Goal: Task Accomplishment & Management: Complete application form

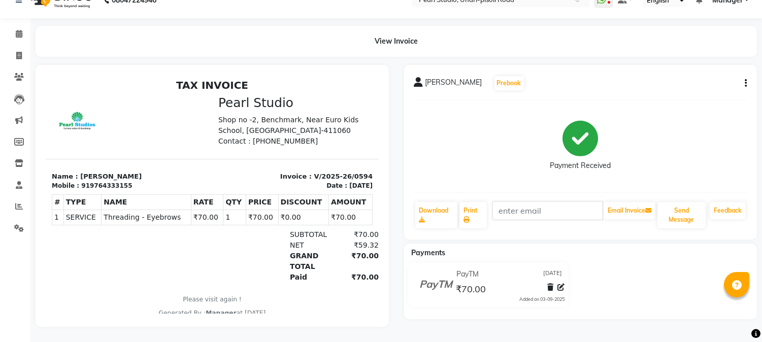
drag, startPoint x: 209, startPoint y: 116, endPoint x: 281, endPoint y: 141, distance: 76.3
click at [281, 141] on div "Pearl Studio Shop no -2, Benchmark, Near Euro Kids School, [GEOGRAPHIC_DATA]-41…" at bounding box center [295, 120] width 167 height 51
click at [281, 141] on p "Contact : [PHONE_NUMBER]" at bounding box center [295, 141] width 154 height 11
click at [13, 50] on span at bounding box center [19, 56] width 18 height 12
select select "service"
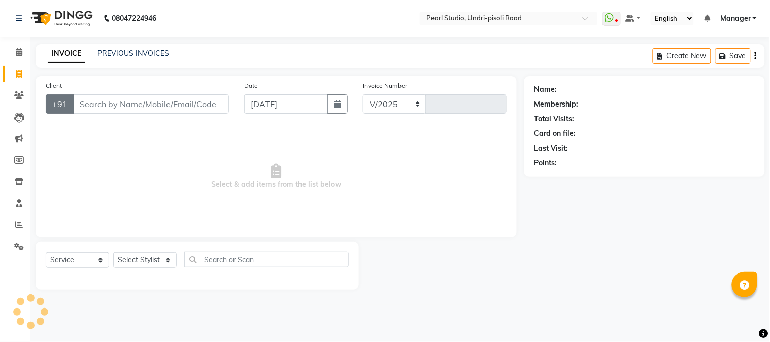
select select "5290"
type input "0595"
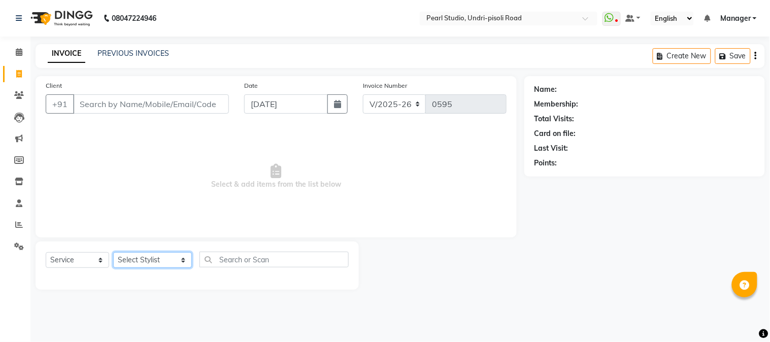
click at [137, 265] on select "Select Stylist Kala Manager Nikhil Gulhane Nitu Rai Pratik Pratima Akshay Sonaw…" at bounding box center [152, 260] width 79 height 16
select select "90725"
click at [113, 253] on select "Select Stylist Kala Manager Nikhil Gulhane Nitu Rai Pratik Pratima Akshay Sonaw…" at bounding box center [152, 260] width 79 height 16
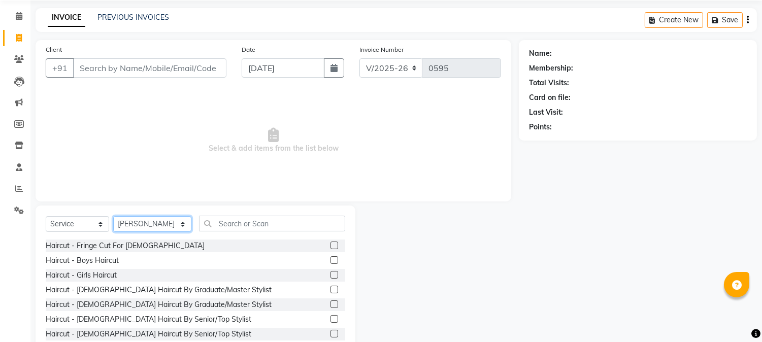
scroll to position [64, 0]
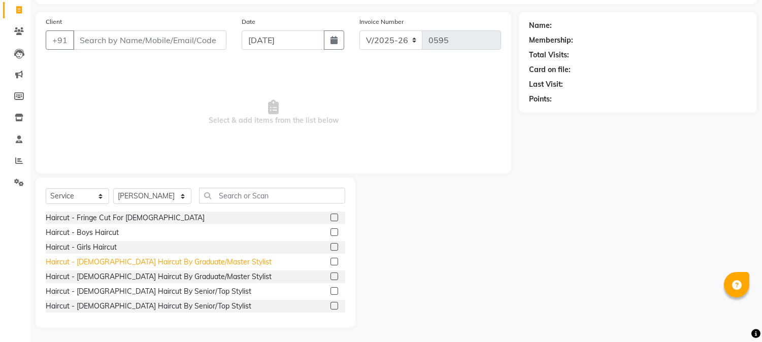
click at [140, 263] on div "Haircut - Male Haircut By Graduate/Master Stylist" at bounding box center [159, 262] width 226 height 11
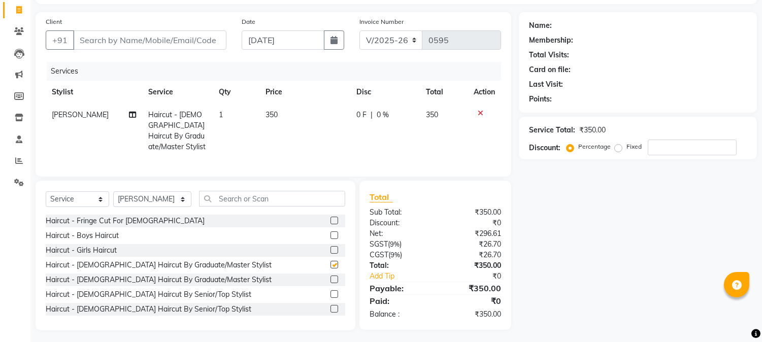
checkbox input "false"
click at [272, 113] on span "350" at bounding box center [272, 114] width 12 height 9
select select "90725"
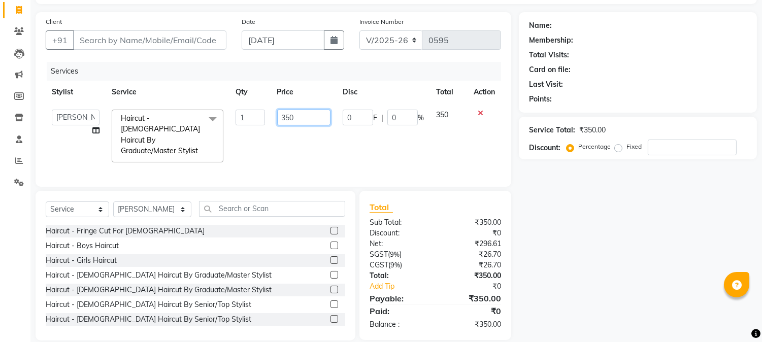
click at [303, 117] on input "350" at bounding box center [303, 118] width 53 height 16
type input "300"
click at [610, 254] on div "Name: Membership: Total Visits: Card on file: Last Visit: Points: Service Total…" at bounding box center [642, 176] width 246 height 329
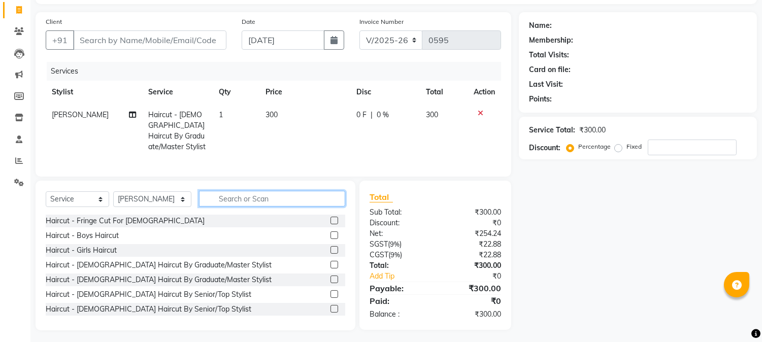
click at [214, 200] on input "text" at bounding box center [272, 199] width 146 height 16
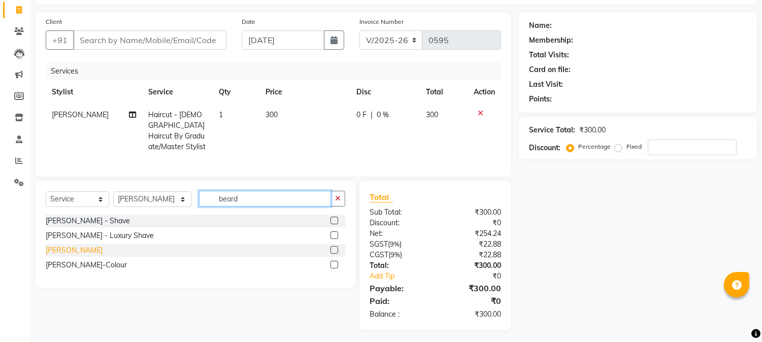
type input "beard"
click at [79, 246] on div "Beard - Beard" at bounding box center [74, 250] width 57 height 11
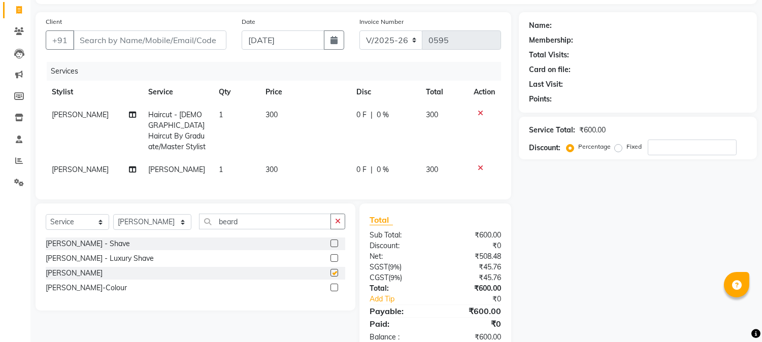
checkbox input "false"
click at [274, 165] on span "300" at bounding box center [272, 169] width 12 height 9
select select "90725"
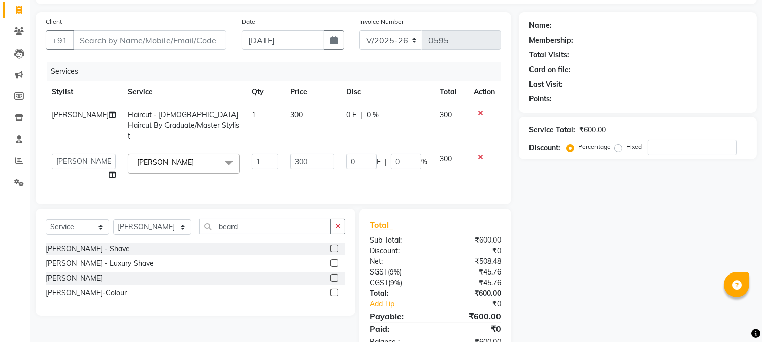
click at [303, 148] on td "300" at bounding box center [312, 167] width 56 height 39
click at [301, 154] on input "300" at bounding box center [313, 162] width 44 height 16
type input "3"
type input "250"
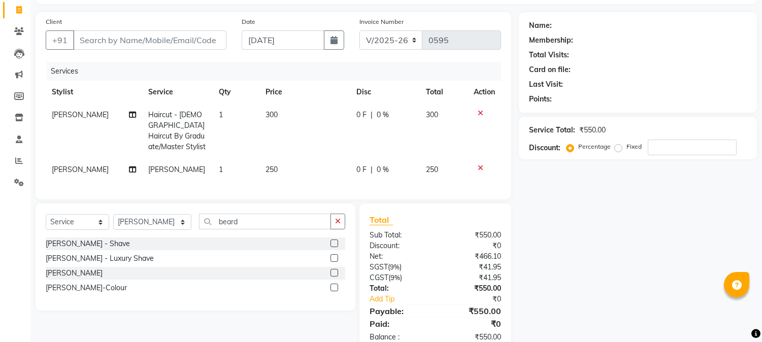
click at [570, 233] on div "Name: Membership: Total Visits: Card on file: Last Visit: Points: Service Total…" at bounding box center [642, 182] width 246 height 341
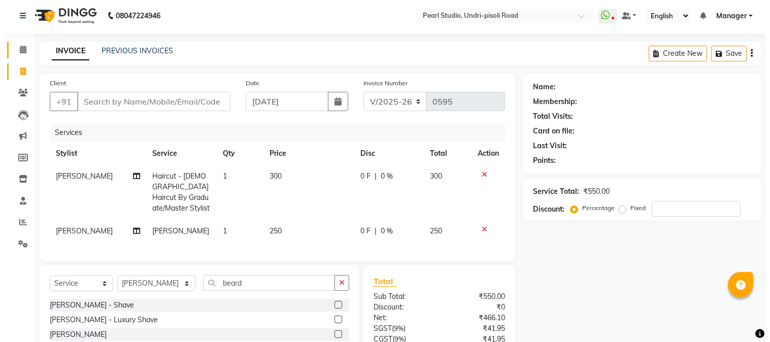
scroll to position [0, 0]
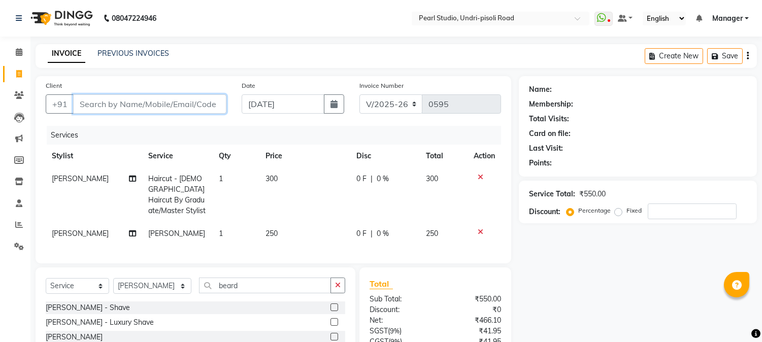
click at [179, 99] on input "Client" at bounding box center [149, 103] width 153 height 19
type input "9"
type input "0"
type input "9819077672"
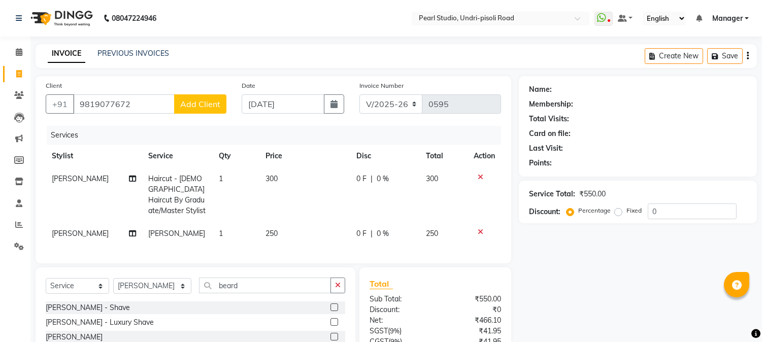
click at [186, 103] on span "Add Client" at bounding box center [200, 104] width 40 height 10
select select "22"
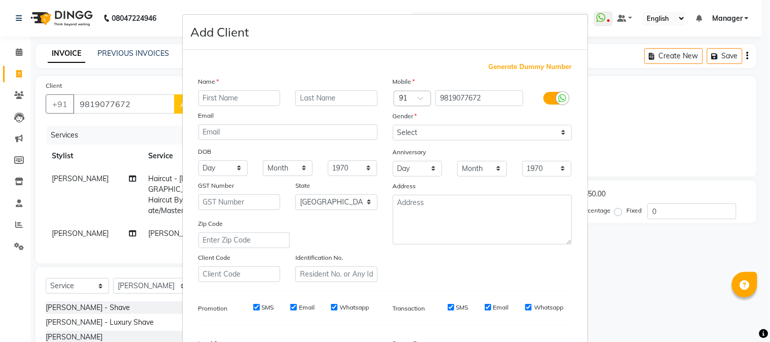
type input "J"
type input "zoheb"
click at [419, 133] on select "Select Male Female Other Prefer Not To Say" at bounding box center [482, 133] width 179 height 16
select select "male"
click at [393, 125] on select "Select Male Female Other Prefer Not To Say" at bounding box center [482, 133] width 179 height 16
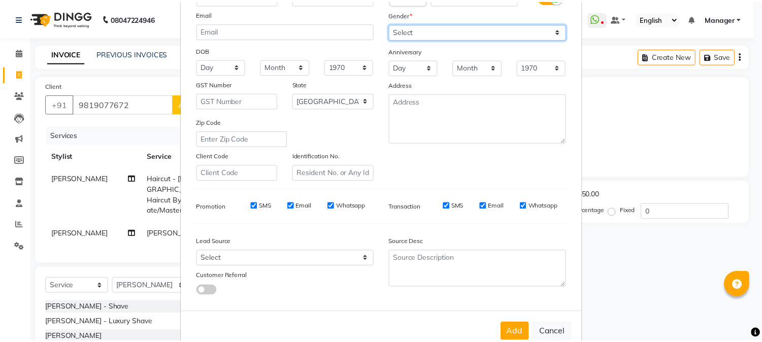
scroll to position [127, 0]
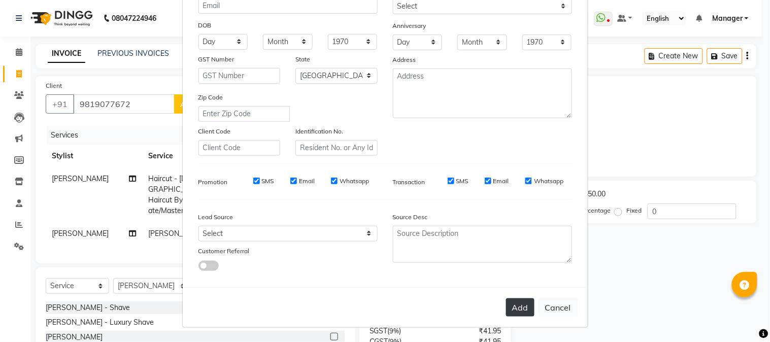
click at [515, 306] on button "Add" at bounding box center [520, 308] width 28 height 18
select select
select select "null"
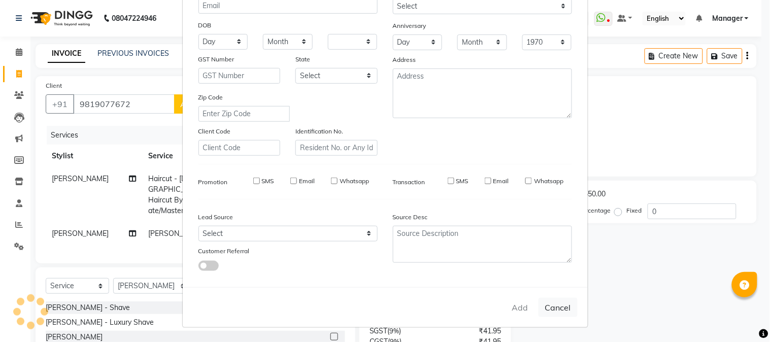
select select
checkbox input "false"
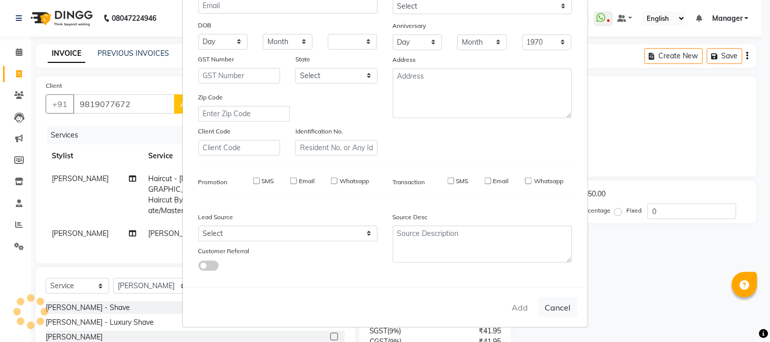
checkbox input "false"
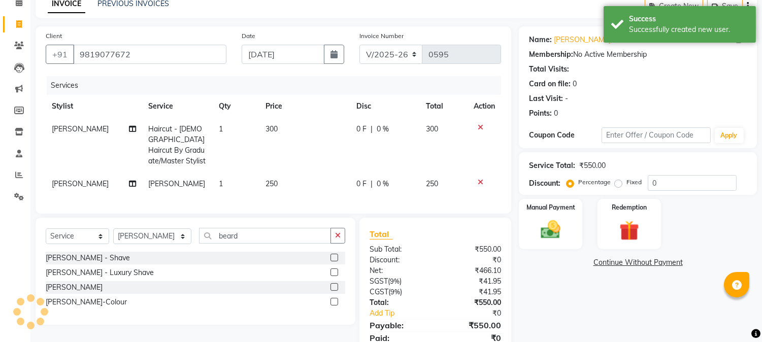
scroll to position [87, 0]
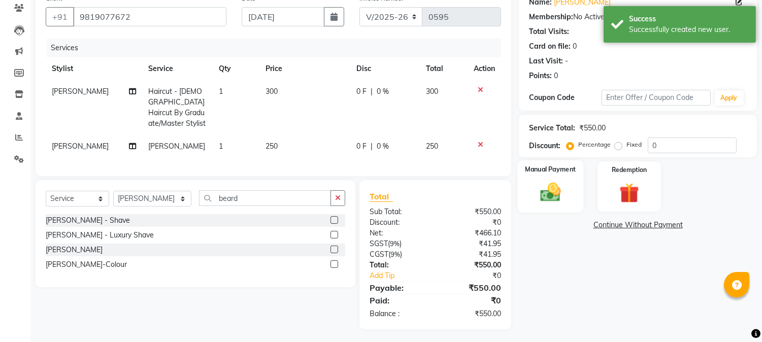
click at [554, 191] on img at bounding box center [551, 193] width 34 height 24
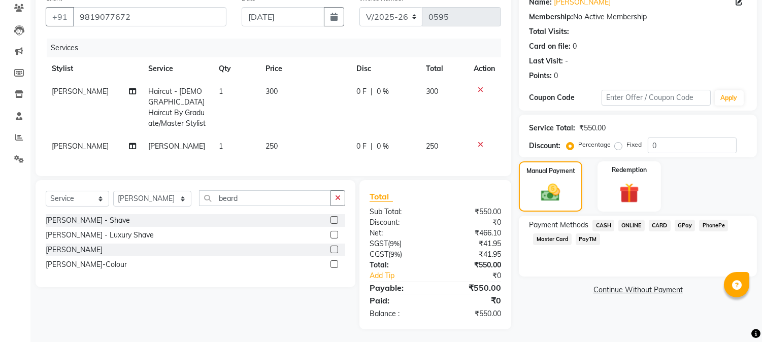
click at [591, 240] on span "PayTM" at bounding box center [588, 240] width 24 height 12
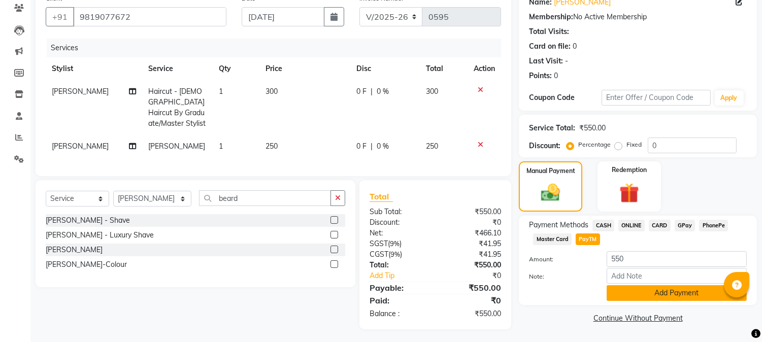
click at [626, 293] on button "Add Payment" at bounding box center [677, 293] width 140 height 16
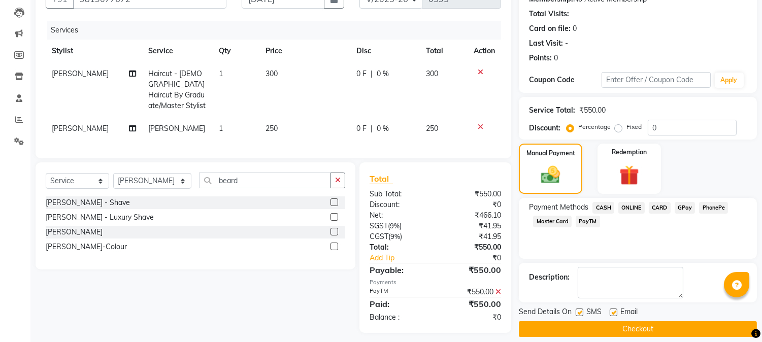
scroll to position [114, 0]
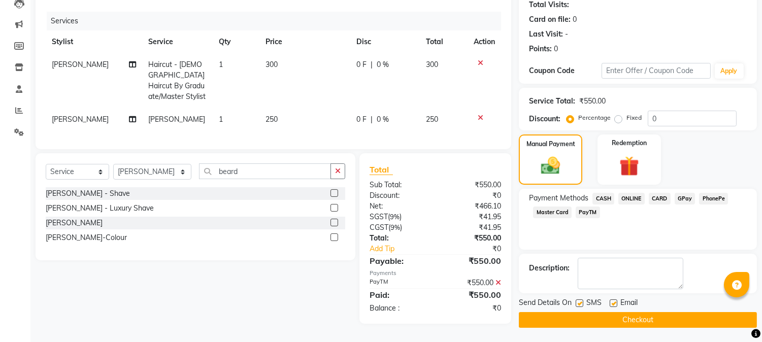
click at [580, 318] on button "Checkout" at bounding box center [638, 320] width 238 height 16
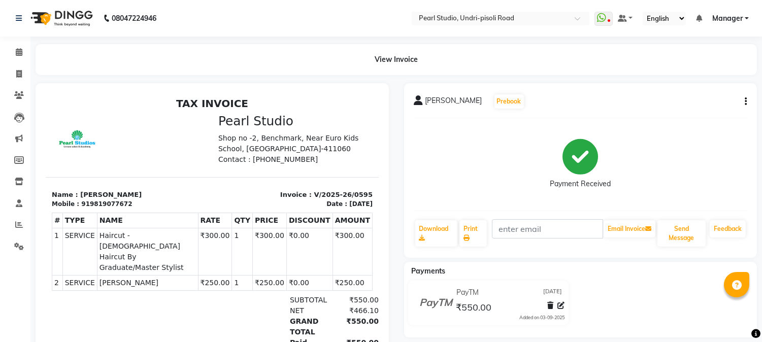
click at [747, 102] on icon "button" at bounding box center [746, 102] width 2 height 1
click at [709, 99] on div "Edit Item Staff" at bounding box center [696, 101] width 70 height 13
select select "90725"
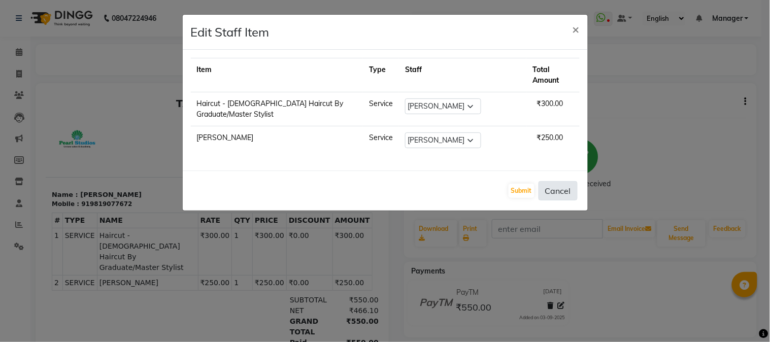
click at [571, 181] on button "Cancel" at bounding box center [558, 190] width 39 height 19
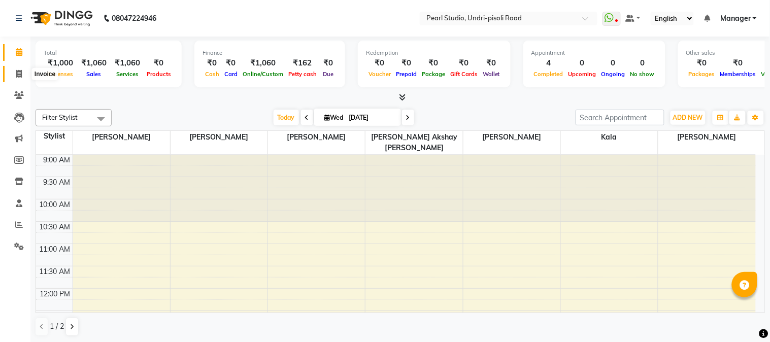
click at [22, 73] on span at bounding box center [19, 75] width 18 height 12
select select "service"
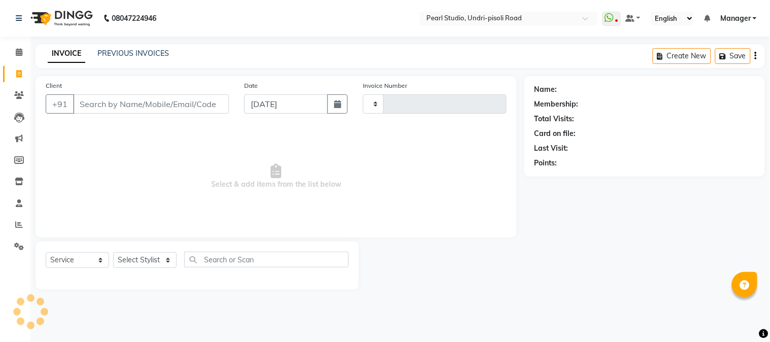
type input "0595"
select select "5290"
click at [324, 245] on div "Client +91 Date 03-09-2025 Invoice Number V/2025 V/2025-26 0595 Select & add it…" at bounding box center [276, 183] width 497 height 214
click at [131, 200] on span "Select & add items from the list below" at bounding box center [276, 177] width 461 height 102
click at [145, 258] on select "Select Stylist Kala Manager Nikhil Gulhane Nitu Rai Pratik Pratima Akshay Sonaw…" at bounding box center [152, 260] width 79 height 16
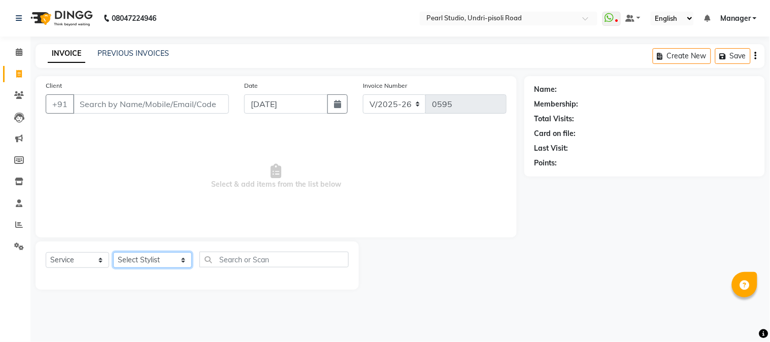
select select "71778"
click at [113, 253] on select "Select Stylist Kala Manager Nikhil Gulhane Nitu Rai Pratik Pratima Akshay Sonaw…" at bounding box center [152, 260] width 79 height 16
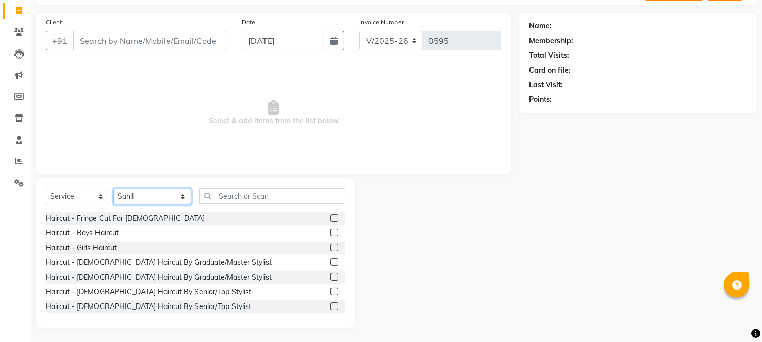
scroll to position [64, 0]
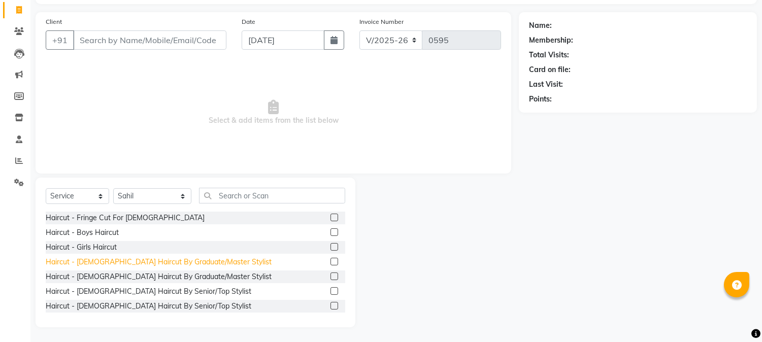
click at [108, 261] on div "Haircut - Male Haircut By Graduate/Master Stylist" at bounding box center [159, 262] width 226 height 11
checkbox input "false"
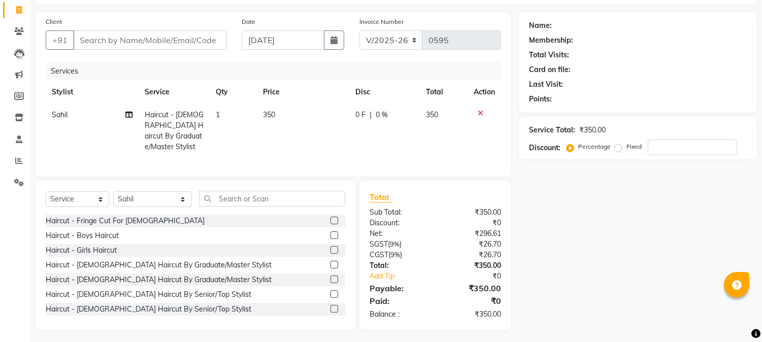
click at [266, 117] on span "350" at bounding box center [269, 114] width 12 height 9
select select "71778"
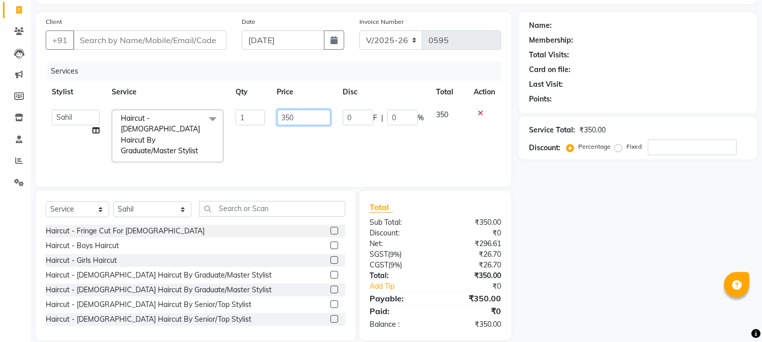
click at [298, 114] on input "350" at bounding box center [303, 118] width 53 height 16
type input "300"
click at [617, 234] on div "Name: Membership: Total Visits: Card on file: Last Visit: Points: Service Total…" at bounding box center [642, 176] width 246 height 329
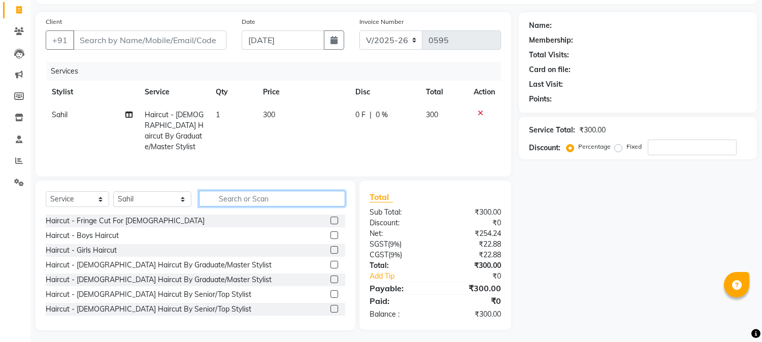
click at [229, 191] on input "text" at bounding box center [272, 199] width 146 height 16
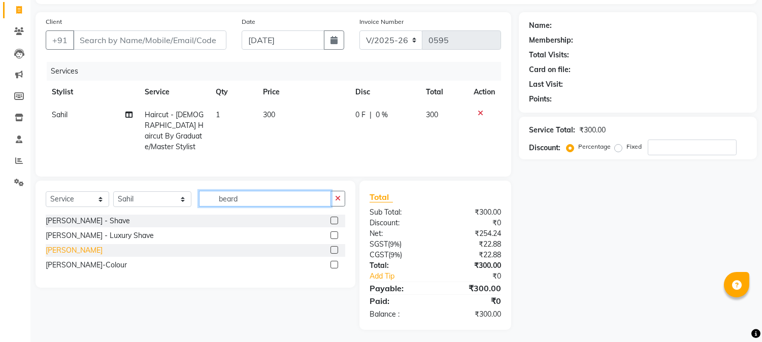
type input "beard"
click at [79, 249] on div "Beard - Beard" at bounding box center [74, 250] width 57 height 11
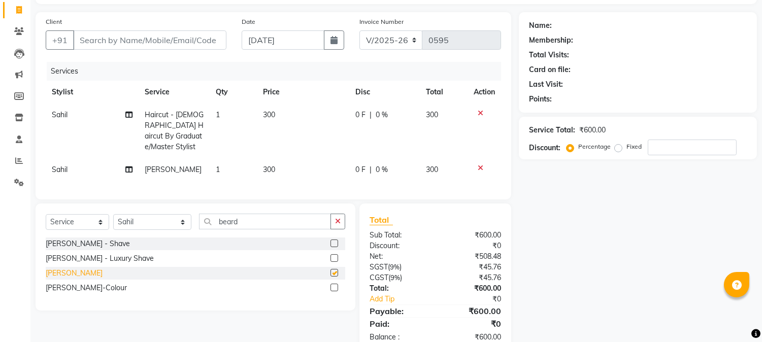
checkbox input "false"
click at [268, 165] on span "300" at bounding box center [269, 169] width 12 height 9
select select "71778"
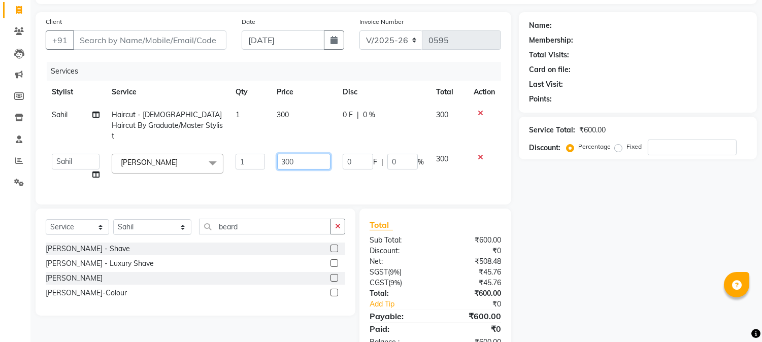
click at [300, 154] on input "300" at bounding box center [303, 162] width 53 height 16
type input "3"
type input "250"
click at [612, 232] on div "Name: Membership: Total Visits: Card on file: Last Visit: Points: Service Total…" at bounding box center [642, 185] width 246 height 346
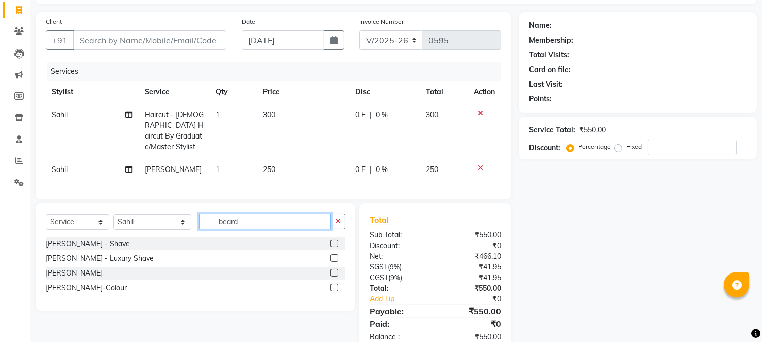
drag, startPoint x: 242, startPoint y: 221, endPoint x: 152, endPoint y: 233, distance: 90.1
click at [152, 233] on div "Select Service Product Membership Package Voucher Prepaid Gift Card Select Styl…" at bounding box center [196, 226] width 300 height 24
type input "eye"
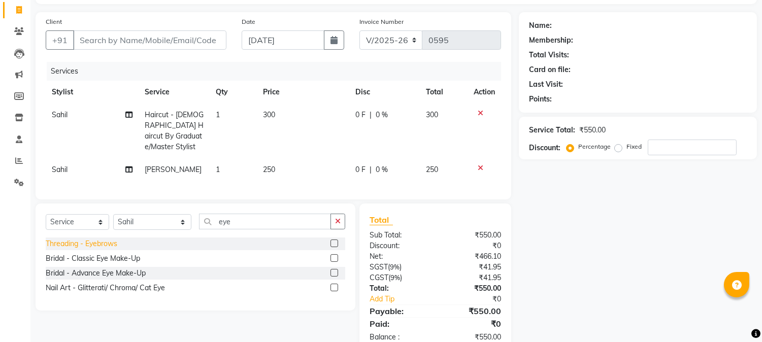
click at [80, 240] on div "Threading - Eyebrows" at bounding box center [82, 244] width 72 height 11
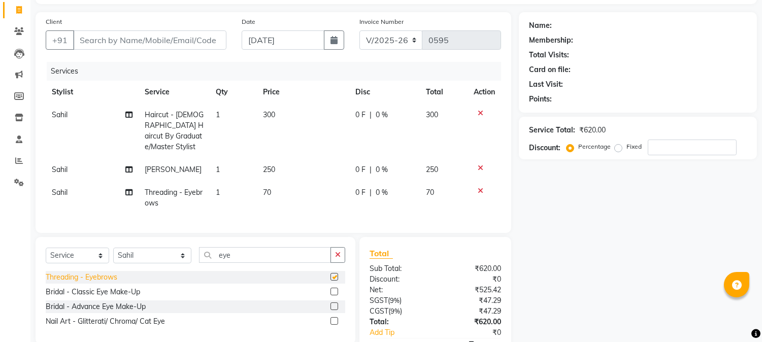
checkbox input "false"
click at [66, 188] on span "Sahil" at bounding box center [60, 192] width 16 height 9
select select "71778"
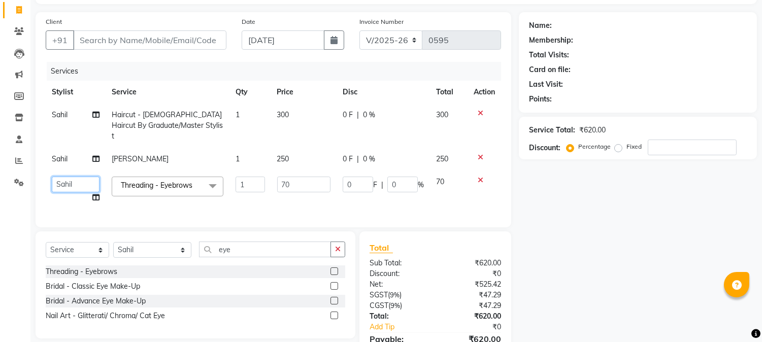
click at [95, 177] on select "Kala Manager Nikhil Gulhane Nitu Rai Pratik Pratima Akshay Sonawane Rizwan Ansa…" at bounding box center [76, 185] width 48 height 16
select select "63726"
click at [308, 177] on input "70" at bounding box center [303, 185] width 53 height 16
click at [322, 77] on div "Services" at bounding box center [278, 71] width 462 height 19
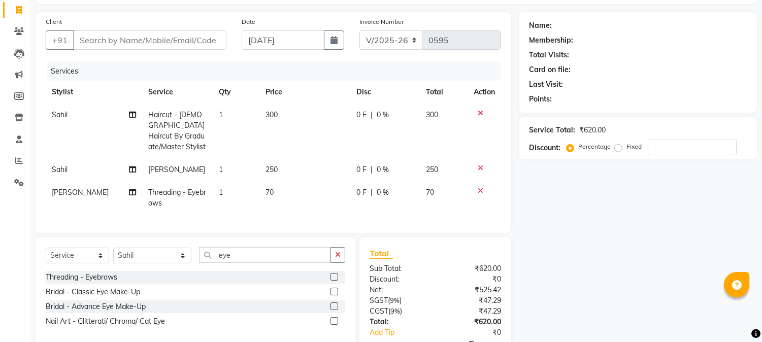
click at [596, 277] on div "Name: Membership: Total Visits: Card on file: Last Visit: Points: Service Total…" at bounding box center [642, 199] width 246 height 374
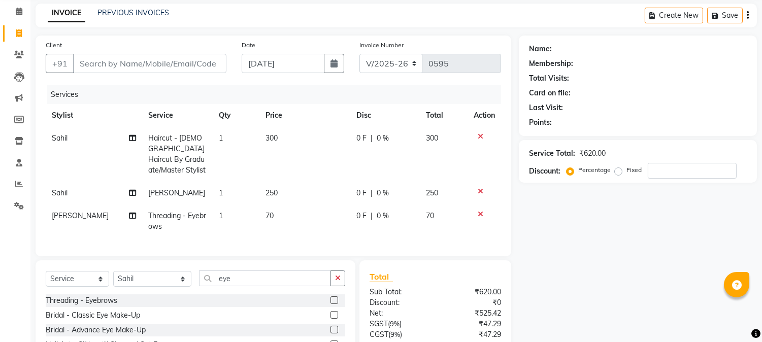
scroll to position [0, 0]
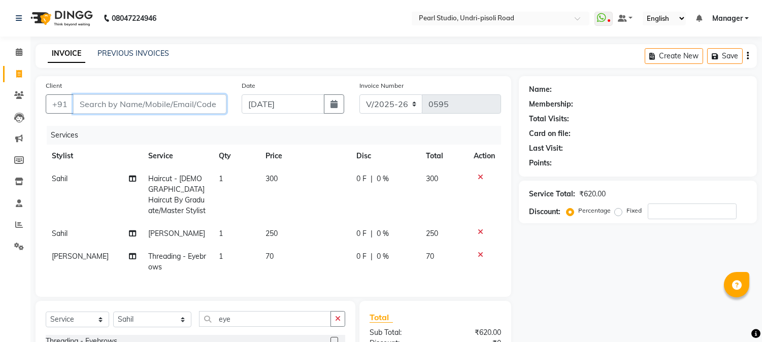
click at [155, 100] on input "Client" at bounding box center [149, 103] width 153 height 19
type input "7"
type input "0"
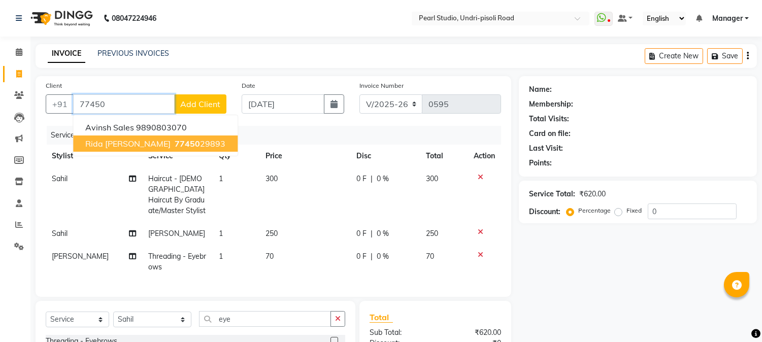
click at [175, 145] on span "77450" at bounding box center [187, 144] width 25 height 10
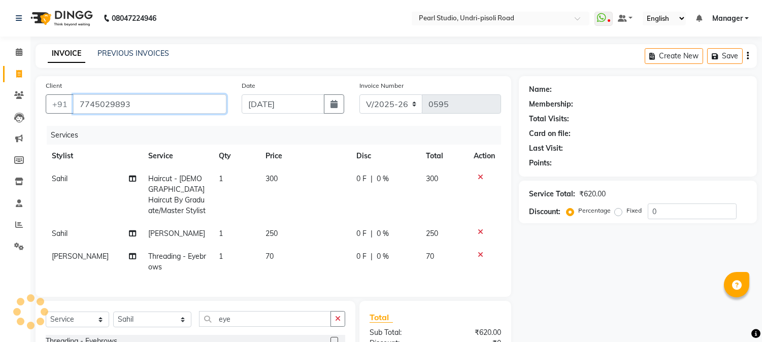
type input "7745029893"
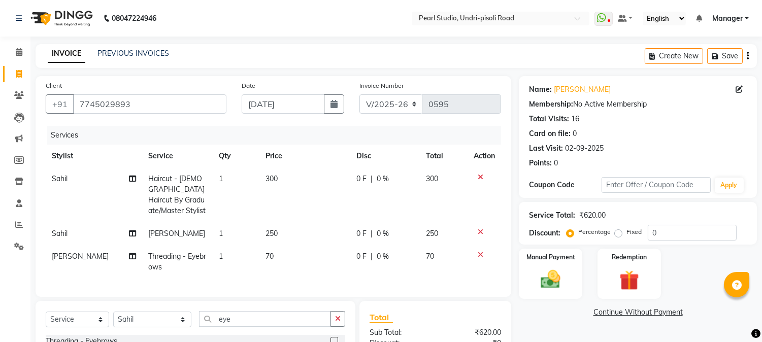
scroll to position [75, 0]
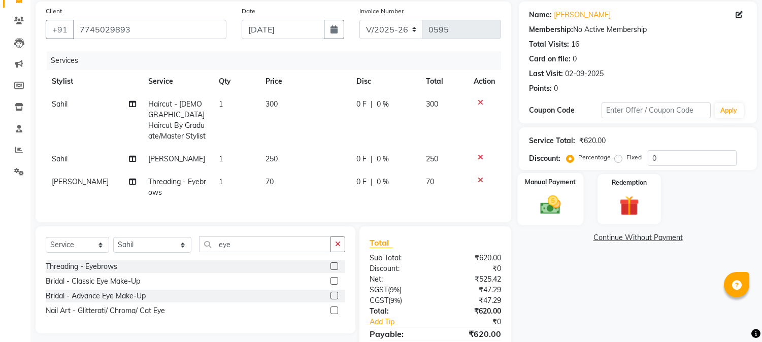
click at [552, 194] on img at bounding box center [551, 206] width 34 height 24
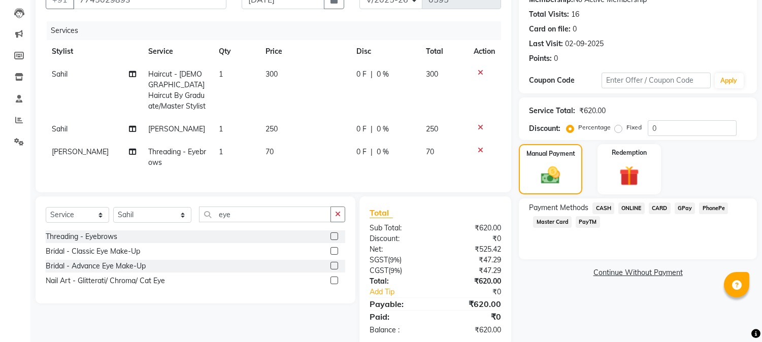
scroll to position [121, 0]
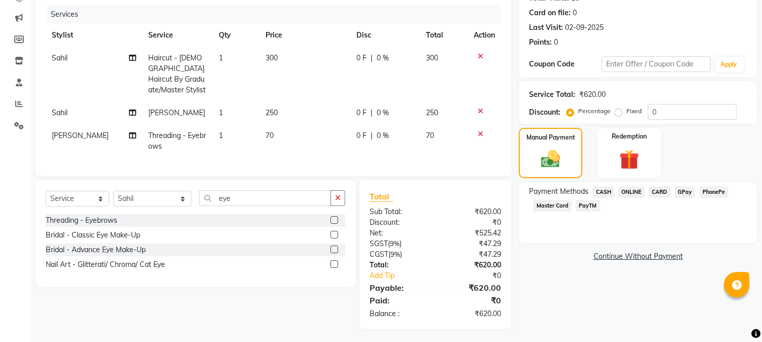
click at [588, 204] on span "PayTM" at bounding box center [588, 206] width 24 height 12
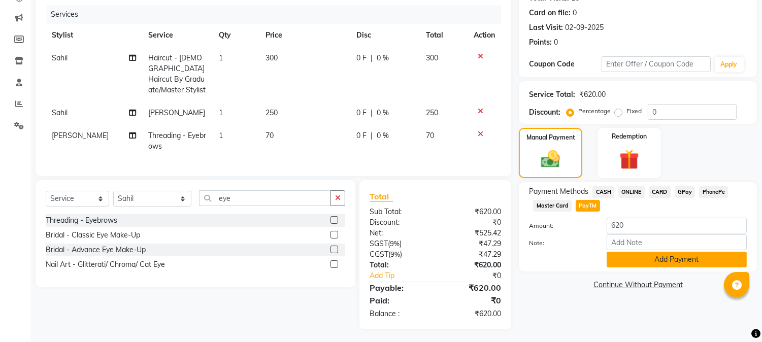
click at [627, 260] on button "Add Payment" at bounding box center [677, 260] width 140 height 16
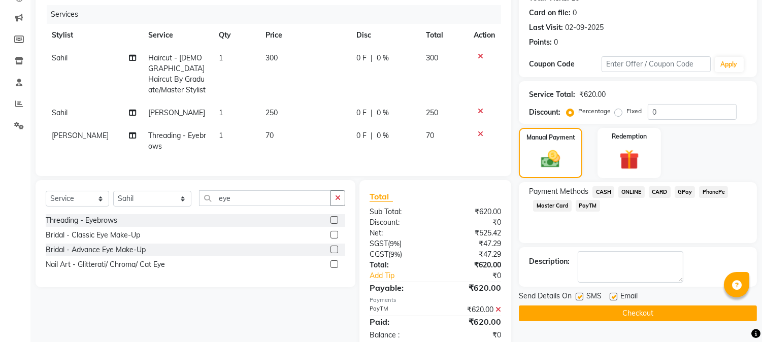
scroll to position [142, 0]
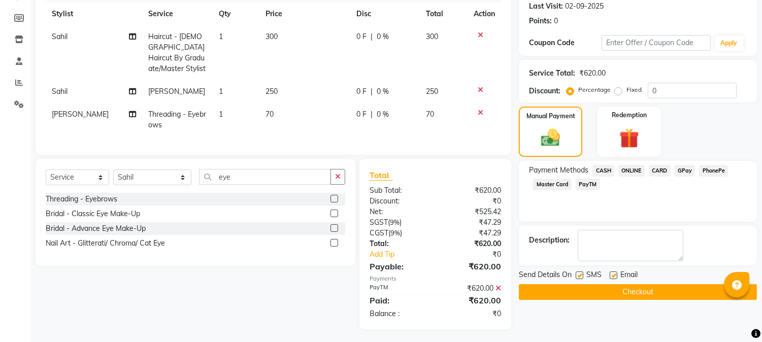
click at [573, 293] on button "Checkout" at bounding box center [638, 292] width 238 height 16
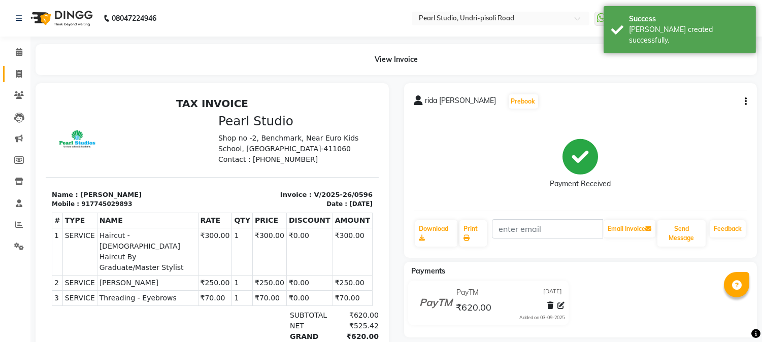
click at [18, 73] on icon at bounding box center [19, 74] width 6 height 8
select select "service"
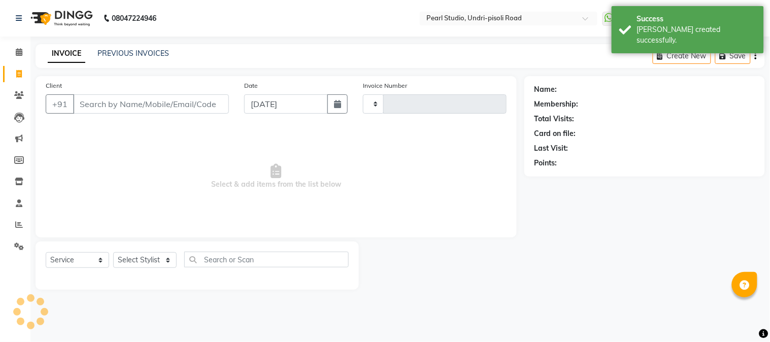
type input "0597"
select select "5290"
click at [17, 48] on icon at bounding box center [19, 52] width 7 height 8
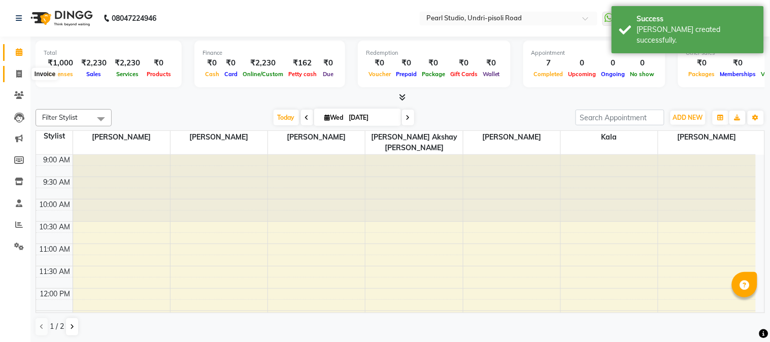
click at [19, 75] on icon at bounding box center [19, 74] width 6 height 8
select select "service"
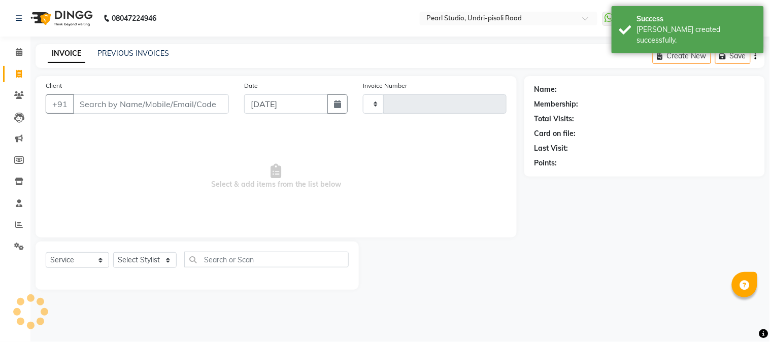
type input "0597"
select select "5290"
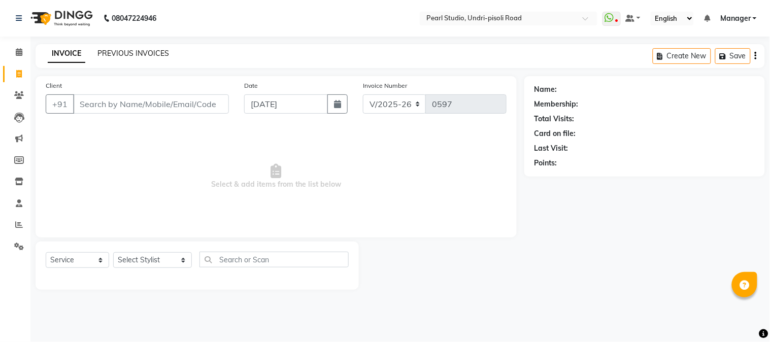
click at [125, 54] on link "PREVIOUS INVOICES" at bounding box center [134, 53] width 72 height 9
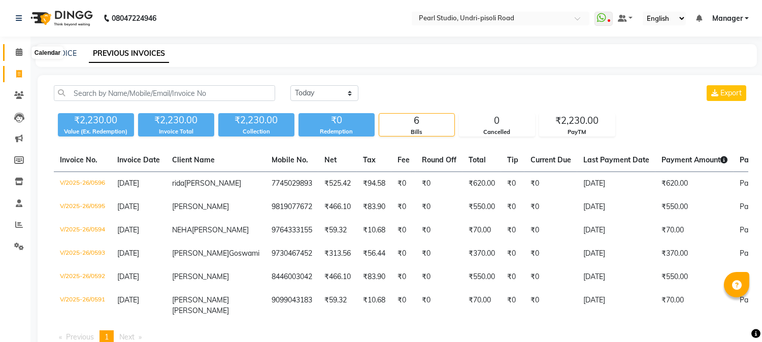
click at [16, 53] on icon at bounding box center [19, 52] width 7 height 8
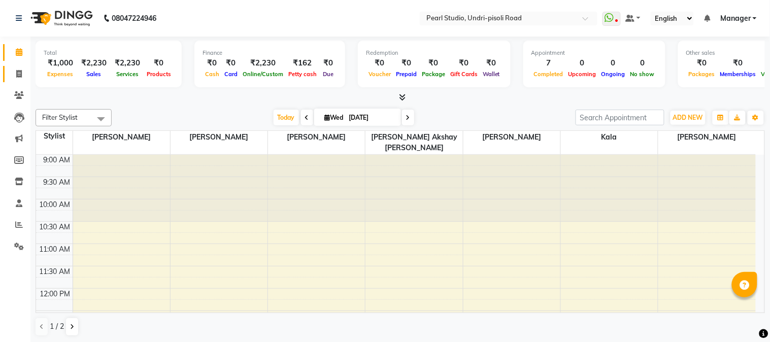
click at [12, 68] on link "Invoice" at bounding box center [15, 74] width 24 height 17
select select "service"
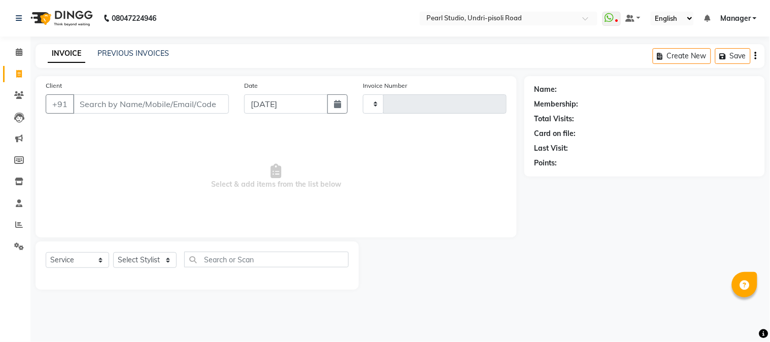
type input "0597"
select select "5290"
drag, startPoint x: 412, startPoint y: 167, endPoint x: 349, endPoint y: 191, distance: 67.5
click at [349, 191] on span "Select & add items from the list below" at bounding box center [276, 177] width 461 height 102
click at [427, 204] on span "Select & add items from the list below" at bounding box center [276, 177] width 461 height 102
